Goal: Transaction & Acquisition: Purchase product/service

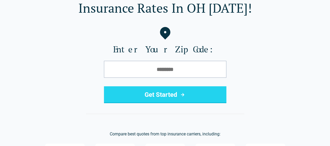
scroll to position [53, 0]
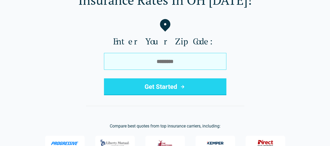
click at [158, 59] on input "tel" at bounding box center [165, 61] width 122 height 17
type input "*****"
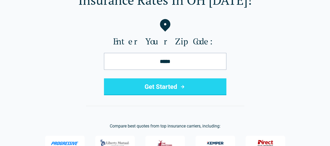
click at [163, 85] on button "Get Started" at bounding box center [165, 86] width 122 height 17
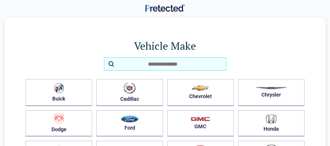
click at [124, 65] on input "search" at bounding box center [165, 63] width 122 height 13
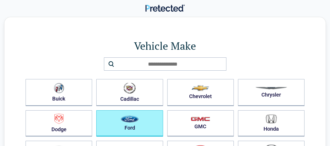
click at [129, 121] on img "button" at bounding box center [130, 118] width 18 height 7
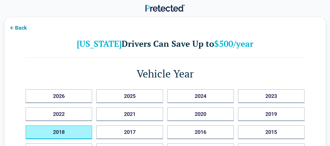
click at [59, 132] on button "2018" at bounding box center [59, 132] width 67 height 14
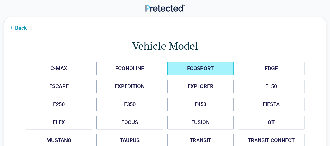
click at [219, 68] on button "ECOSPORT" at bounding box center [200, 69] width 67 height 14
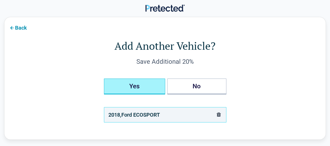
click at [136, 88] on button "Yes" at bounding box center [134, 86] width 61 height 16
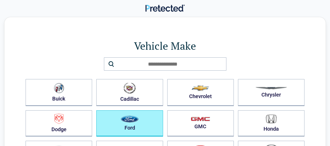
click at [128, 120] on img "button" at bounding box center [130, 118] width 18 height 7
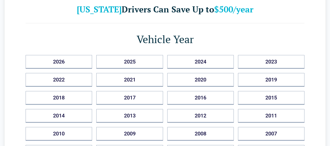
scroll to position [53, 0]
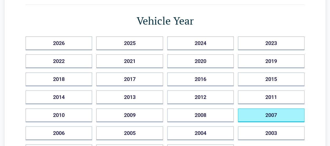
click at [272, 114] on button "2007" at bounding box center [271, 115] width 67 height 14
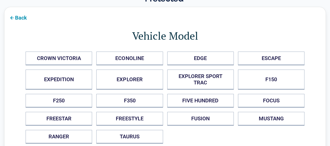
scroll to position [0, 0]
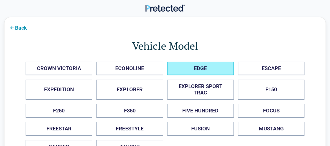
click at [205, 67] on button "EDGE" at bounding box center [200, 69] width 67 height 14
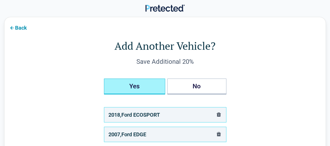
click at [147, 86] on button "Yes" at bounding box center [134, 86] width 61 height 16
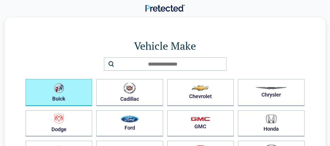
click at [71, 98] on button "Buick" at bounding box center [59, 92] width 67 height 27
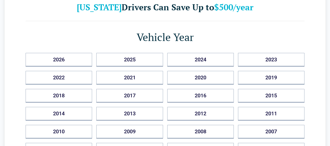
scroll to position [53, 0]
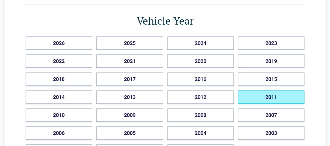
click at [260, 95] on button "2011" at bounding box center [271, 97] width 67 height 14
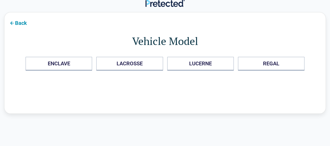
scroll to position [0, 0]
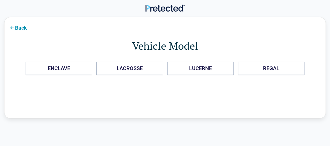
click at [14, 28] on icon at bounding box center [12, 28] width 6 height 6
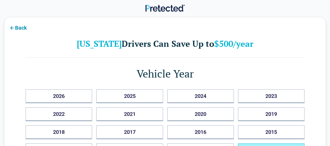
click at [22, 29] on button "Back" at bounding box center [17, 27] width 27 height 12
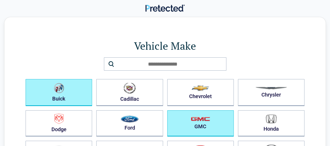
click at [203, 124] on button "GMC" at bounding box center [200, 123] width 67 height 26
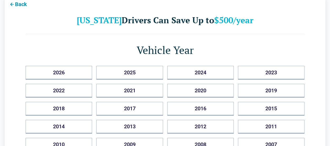
scroll to position [26, 0]
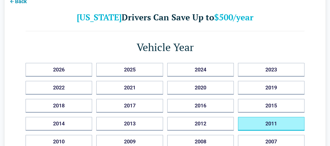
click at [262, 122] on button "2011" at bounding box center [271, 124] width 67 height 14
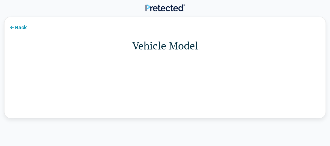
scroll to position [0, 0]
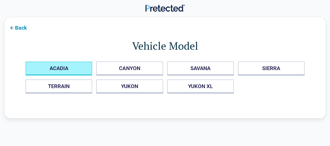
click at [60, 65] on button "ACADIA" at bounding box center [59, 69] width 67 height 14
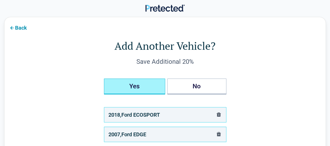
click at [134, 84] on button "Yes" at bounding box center [134, 86] width 61 height 16
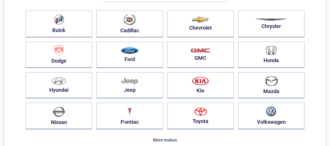
scroll to position [79, 0]
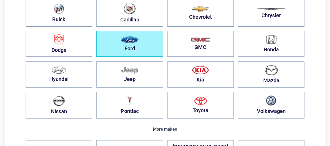
click at [128, 44] on button "Ford" at bounding box center [129, 44] width 67 height 26
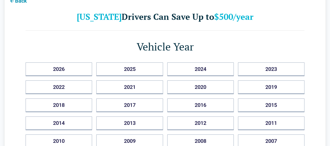
scroll to position [53, 0]
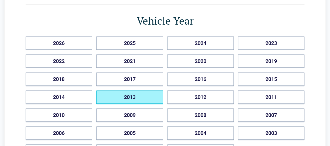
click at [132, 93] on button "2013" at bounding box center [129, 97] width 67 height 14
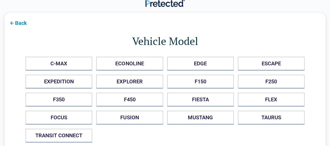
scroll to position [0, 0]
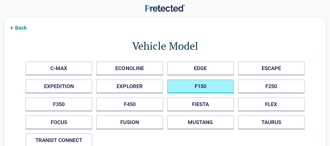
click at [201, 85] on button "F150" at bounding box center [200, 86] width 67 height 14
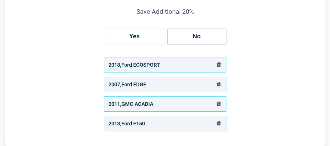
scroll to position [53, 0]
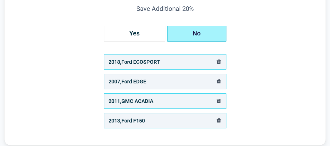
click at [200, 32] on button "No" at bounding box center [196, 34] width 59 height 16
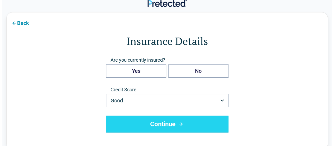
scroll to position [0, 0]
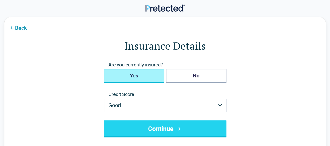
click at [143, 76] on button "Yes" at bounding box center [134, 76] width 60 height 14
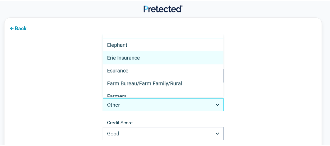
scroll to position [106, 0]
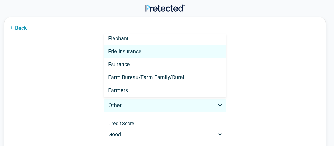
select select "**********"
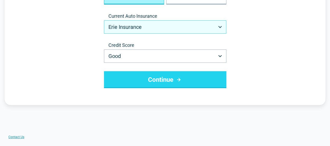
scroll to position [79, 0]
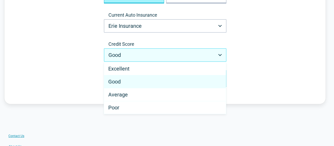
click at [220, 53] on html "**********" at bounding box center [167, 139] width 334 height 437
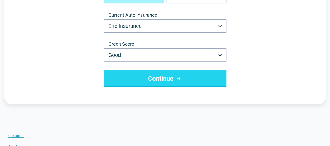
click at [162, 82] on button "Continue" at bounding box center [165, 78] width 122 height 17
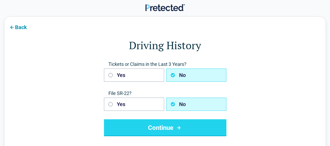
scroll to position [0, 0]
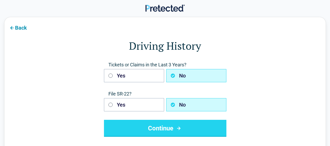
click at [168, 122] on button "Continue" at bounding box center [165, 128] width 122 height 17
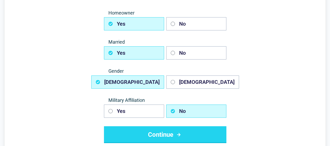
scroll to position [53, 0]
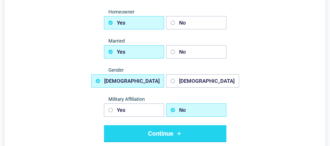
click at [162, 129] on button "Continue" at bounding box center [165, 133] width 122 height 17
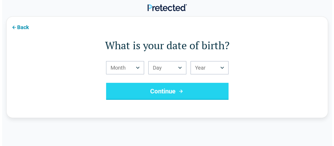
scroll to position [0, 0]
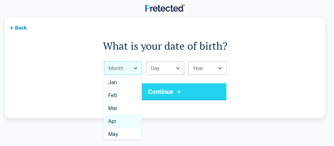
select select "*"
drag, startPoint x: 119, startPoint y: 119, endPoint x: 121, endPoint y: 116, distance: 3.4
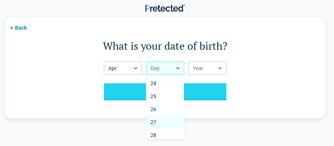
scroll to position [296, 0]
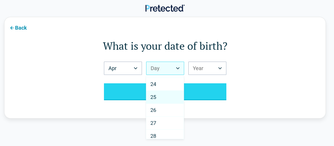
select select "**"
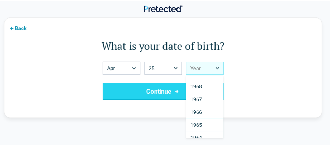
scroll to position [502, 0]
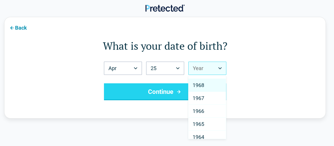
select select "****"
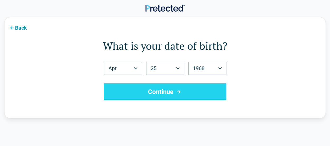
click at [172, 91] on button "Continue" at bounding box center [165, 91] width 122 height 17
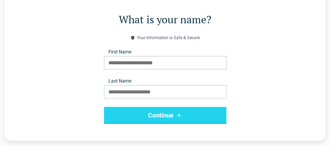
scroll to position [26, 0]
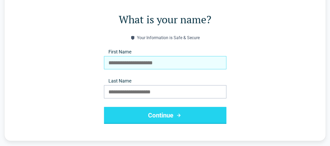
click at [108, 63] on input "First Name" at bounding box center [165, 62] width 122 height 13
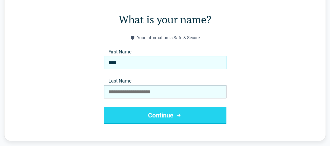
type input "****"
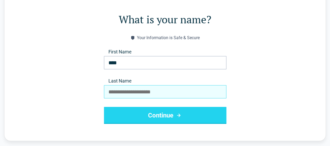
click at [120, 91] on input "Last Name" at bounding box center [165, 91] width 122 height 13
type input "******"
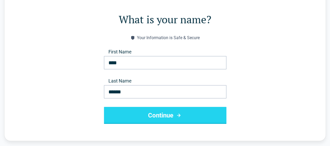
click at [164, 116] on button "Continue" at bounding box center [165, 115] width 122 height 17
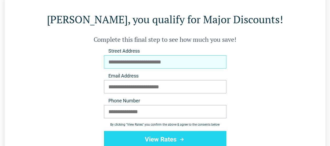
click at [124, 64] on input "Street Address" at bounding box center [165, 61] width 122 height 13
type input "**********"
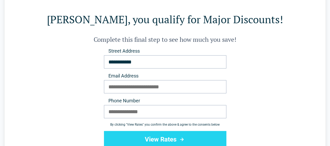
type input "**********"
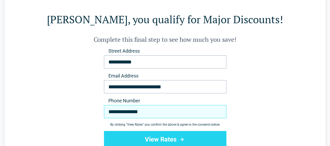
click at [136, 111] on input "**********" at bounding box center [165, 111] width 122 height 13
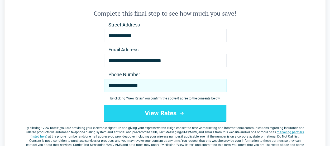
scroll to position [53, 0]
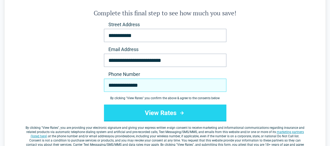
type input "**********"
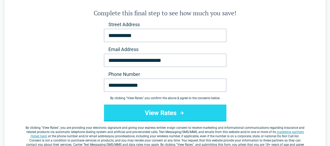
click at [161, 110] on button "View Rates" at bounding box center [165, 112] width 122 height 17
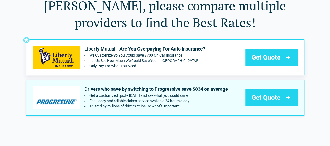
scroll to position [53, 0]
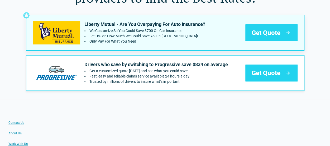
click at [272, 32] on span "Get Quote" at bounding box center [266, 33] width 29 height 8
